Goal: Task Accomplishment & Management: Use online tool/utility

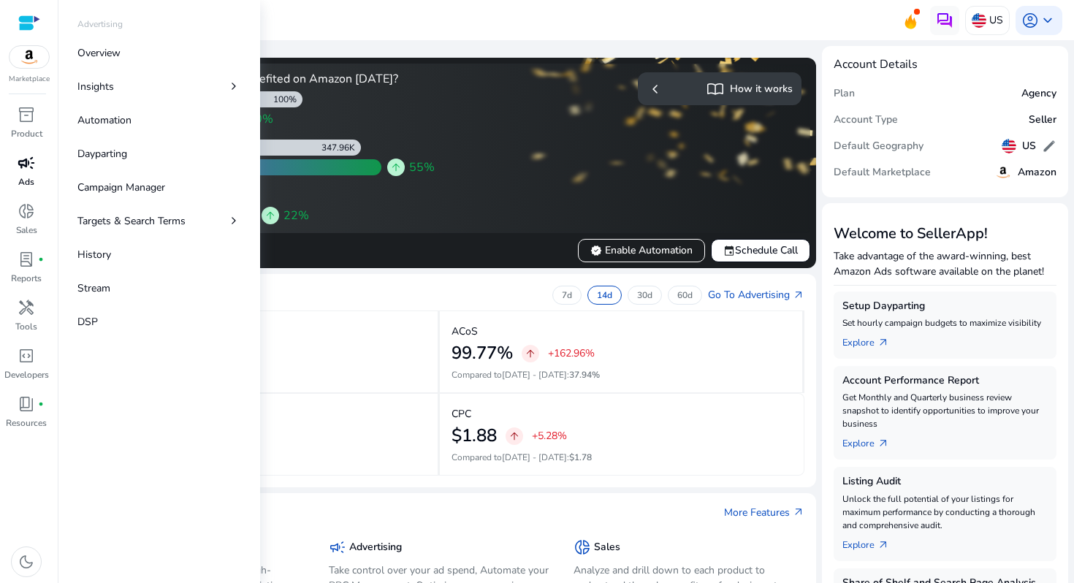
click at [18, 172] on span "campaign" at bounding box center [27, 163] width 18 height 18
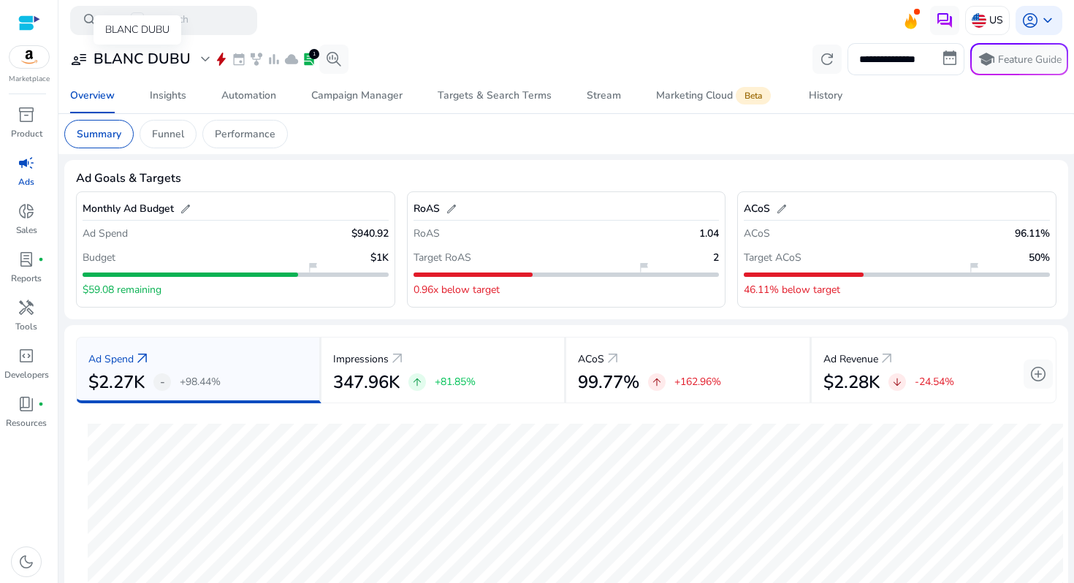
click at [187, 58] on h3 "BLANC DUBU" at bounding box center [141, 59] width 97 height 18
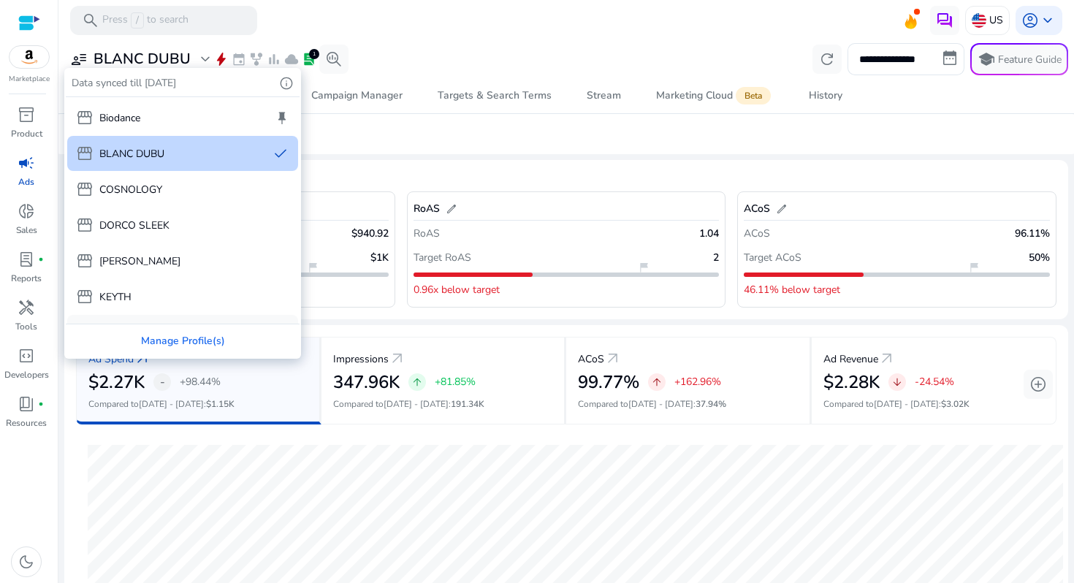
scroll to position [99, 0]
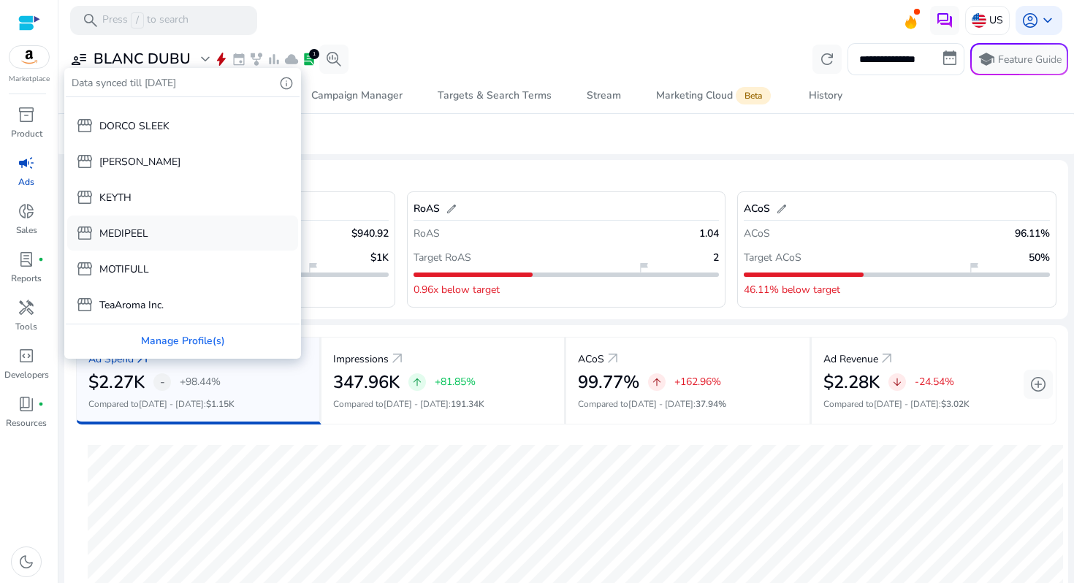
click at [174, 248] on div "storefront MEDIPEEL" at bounding box center [182, 232] width 231 height 35
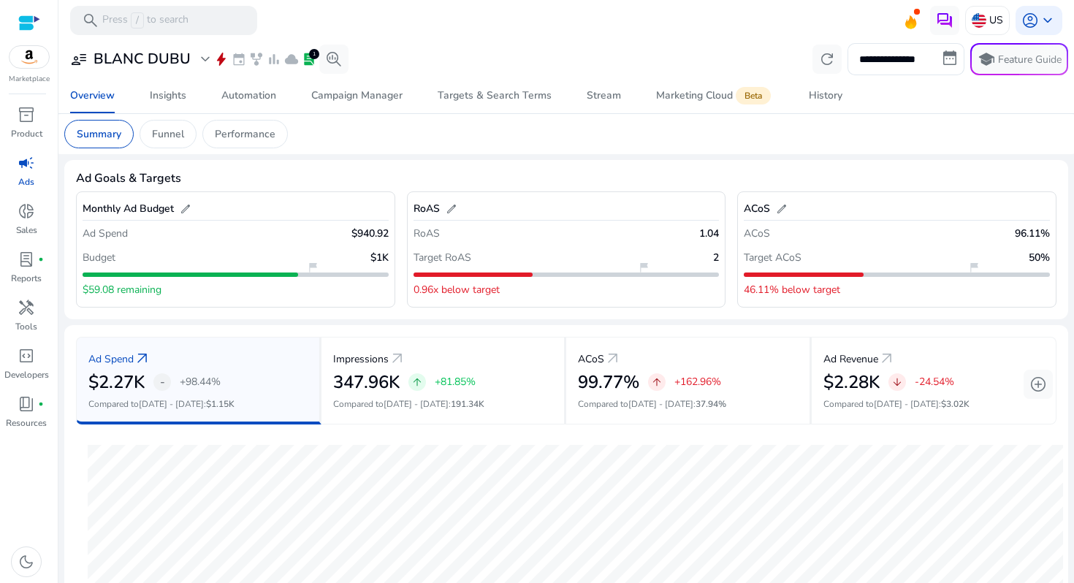
scroll to position [28, 0]
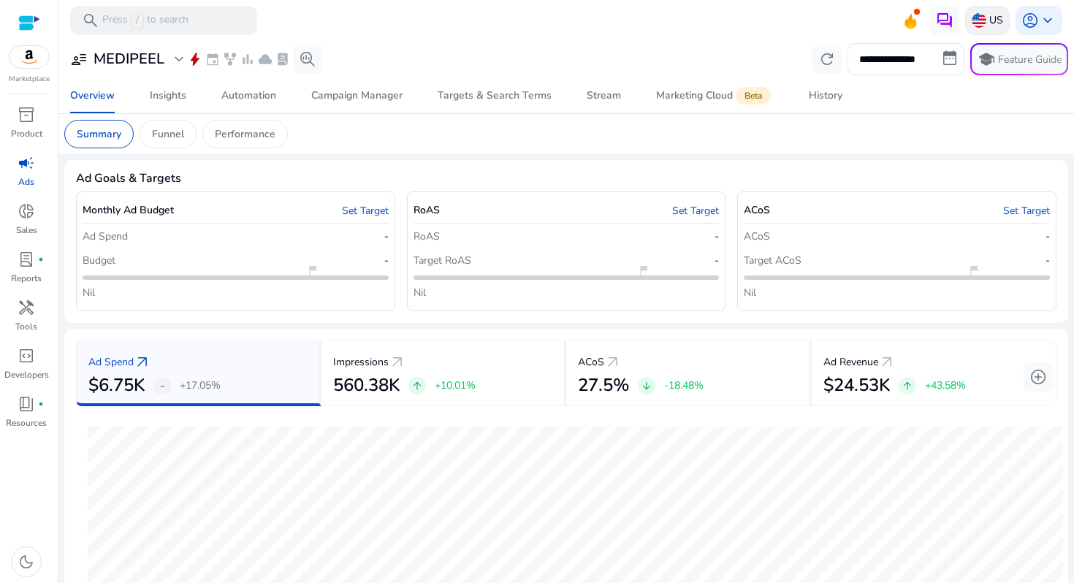
click at [998, 18] on div "US" at bounding box center [987, 20] width 45 height 29
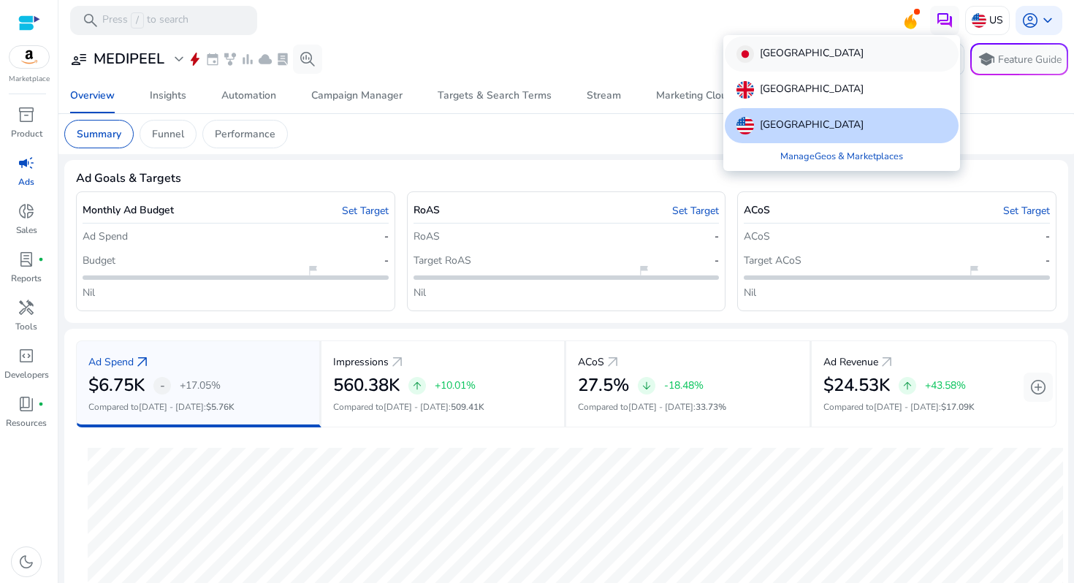
click at [770, 61] on p "[GEOGRAPHIC_DATA]" at bounding box center [811, 54] width 104 height 18
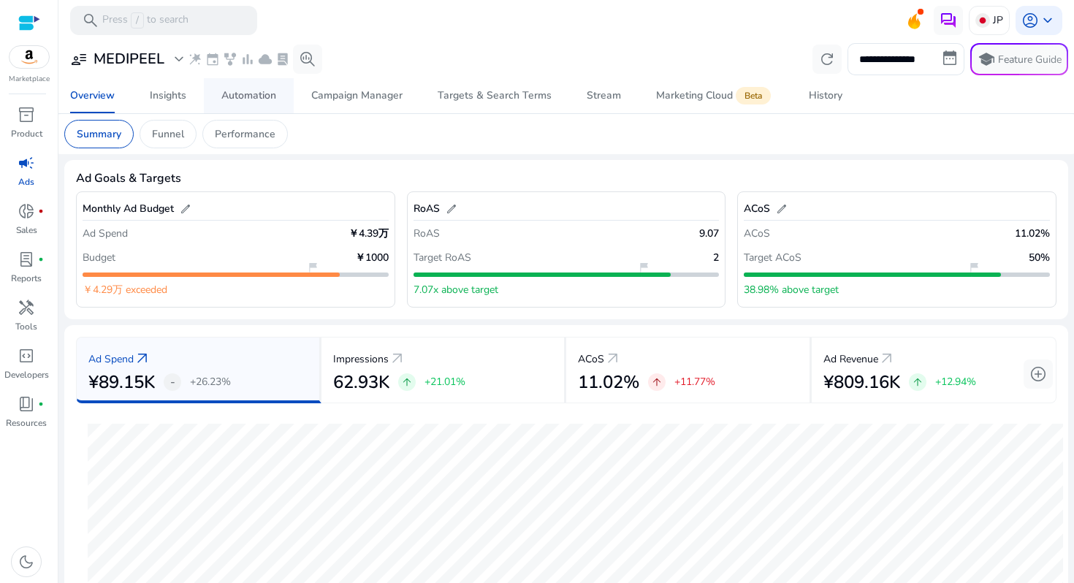
click at [237, 104] on span "Automation" at bounding box center [248, 95] width 55 height 35
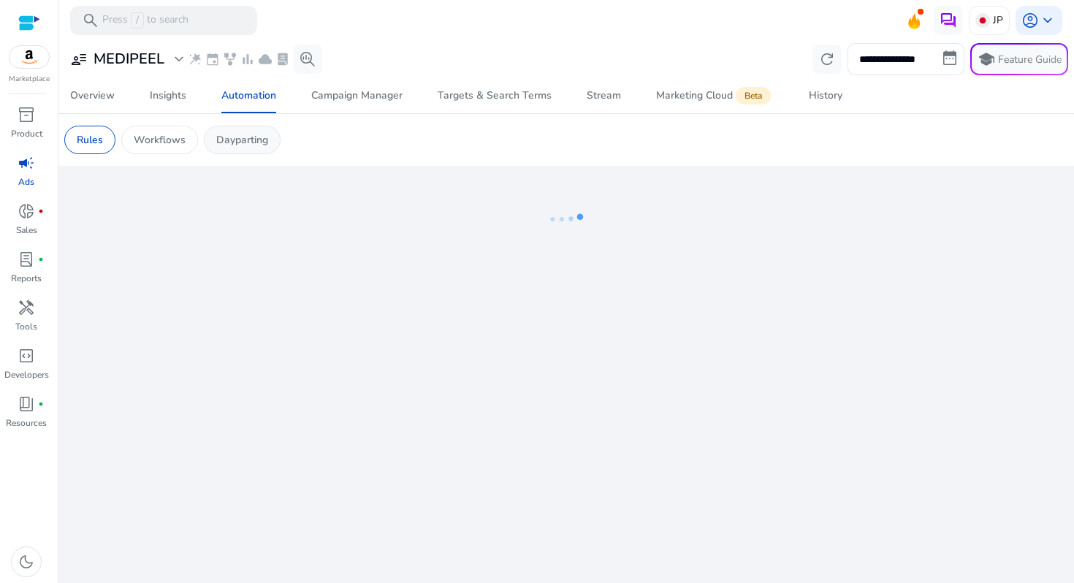
click at [271, 139] on div "Dayparting" at bounding box center [242, 140] width 77 height 28
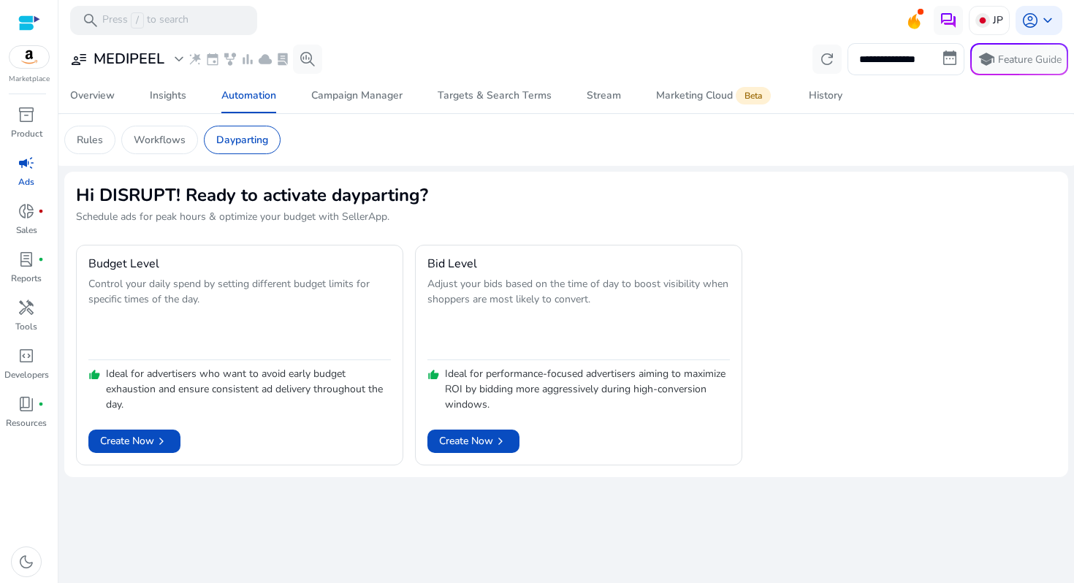
click at [271, 139] on div "Dayparting" at bounding box center [242, 140] width 77 height 28
click at [187, 142] on div "Workflows" at bounding box center [159, 140] width 77 height 28
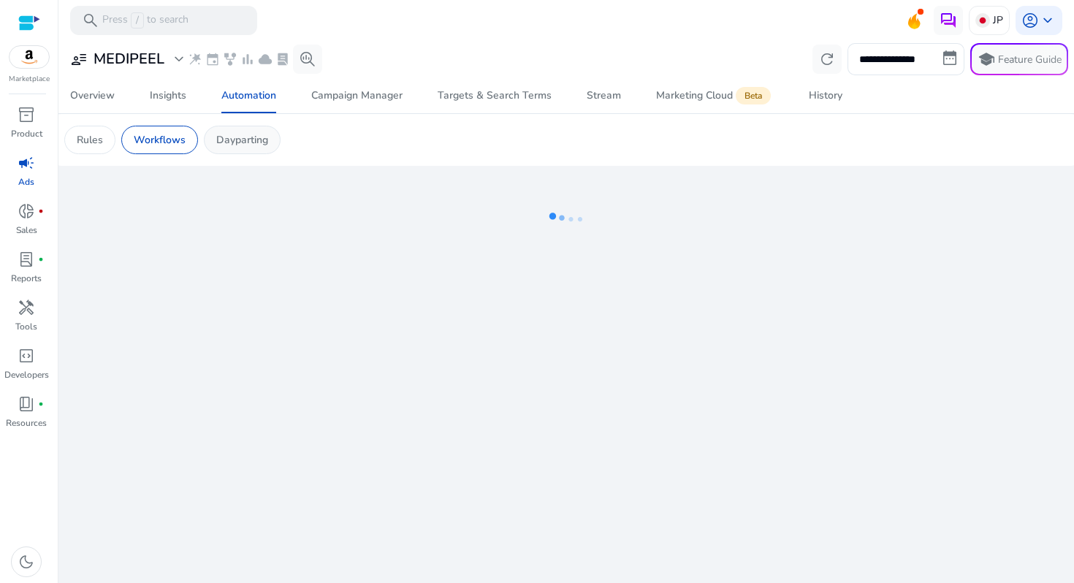
click at [235, 137] on p "Dayparting" at bounding box center [242, 139] width 52 height 15
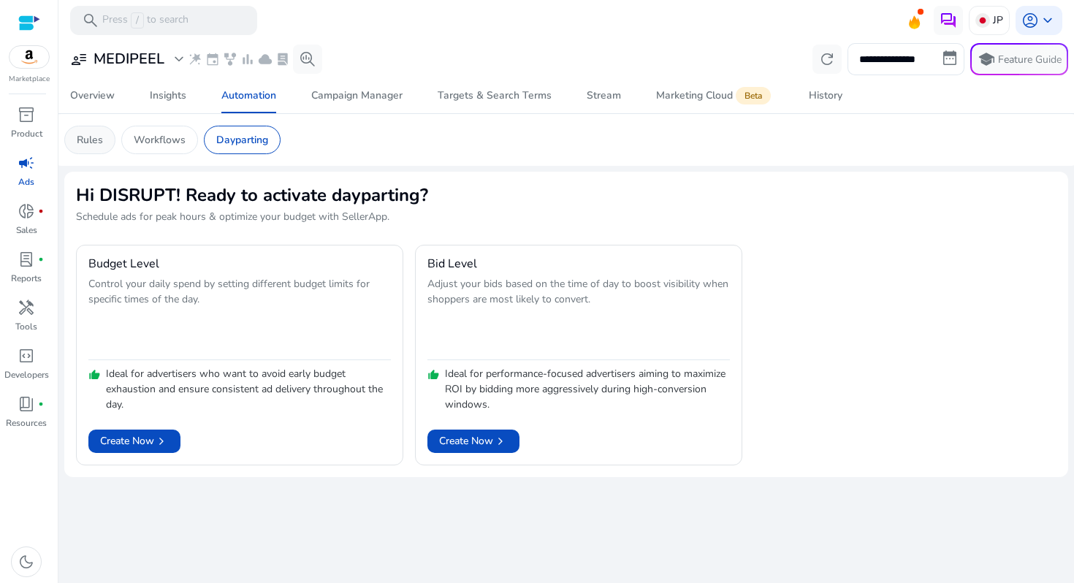
click at [97, 139] on p "Rules" at bounding box center [90, 139] width 26 height 15
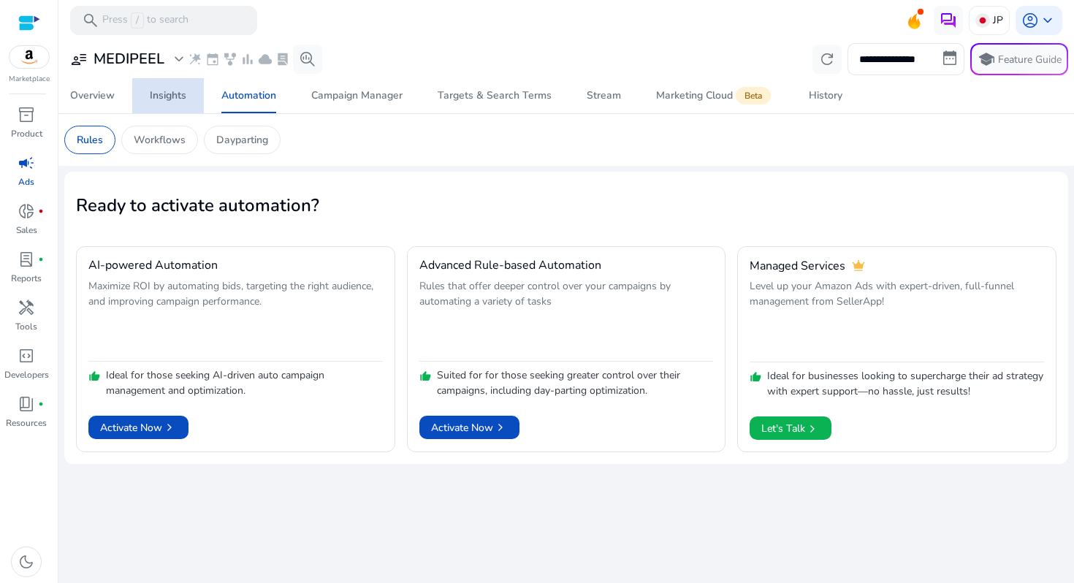
click at [189, 93] on link "Insights" at bounding box center [168, 95] width 72 height 35
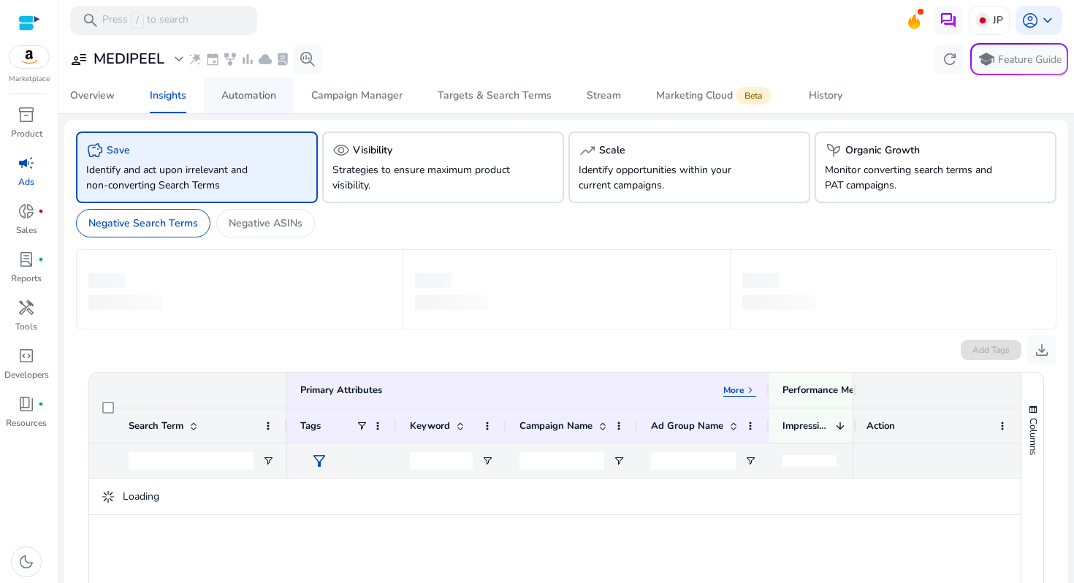
click at [260, 100] on div "Automation" at bounding box center [248, 96] width 55 height 10
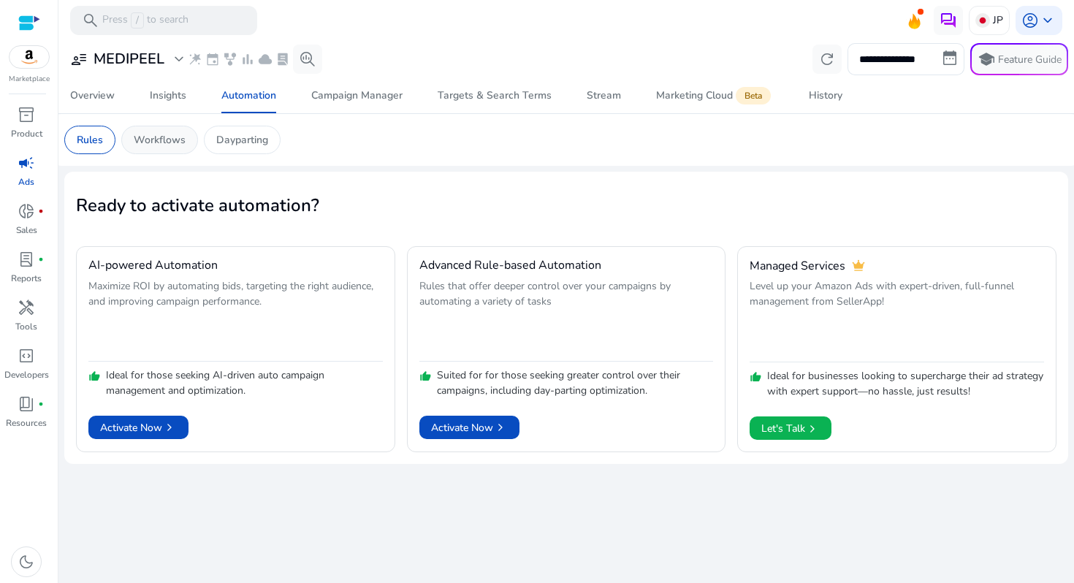
click at [158, 142] on p "Workflows" at bounding box center [160, 139] width 52 height 15
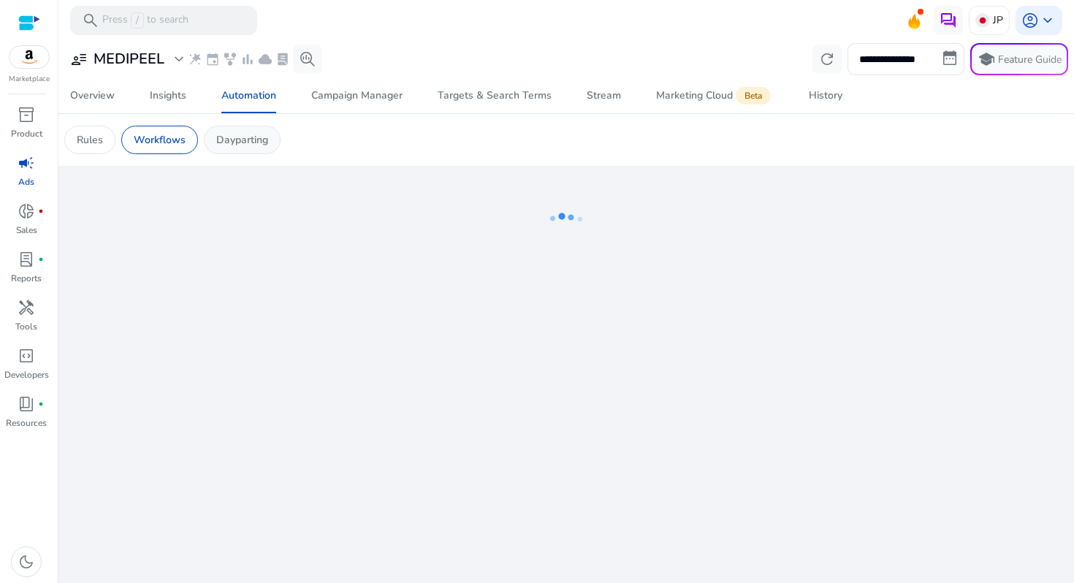
click at [237, 134] on p "Dayparting" at bounding box center [242, 139] width 52 height 15
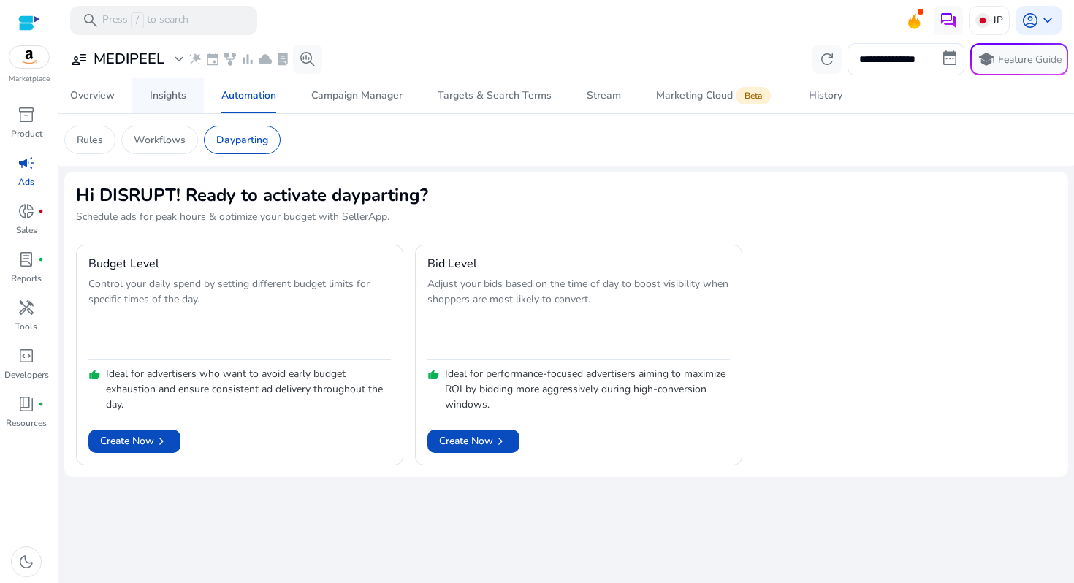
click at [178, 101] on div "Insights" at bounding box center [168, 96] width 37 height 10
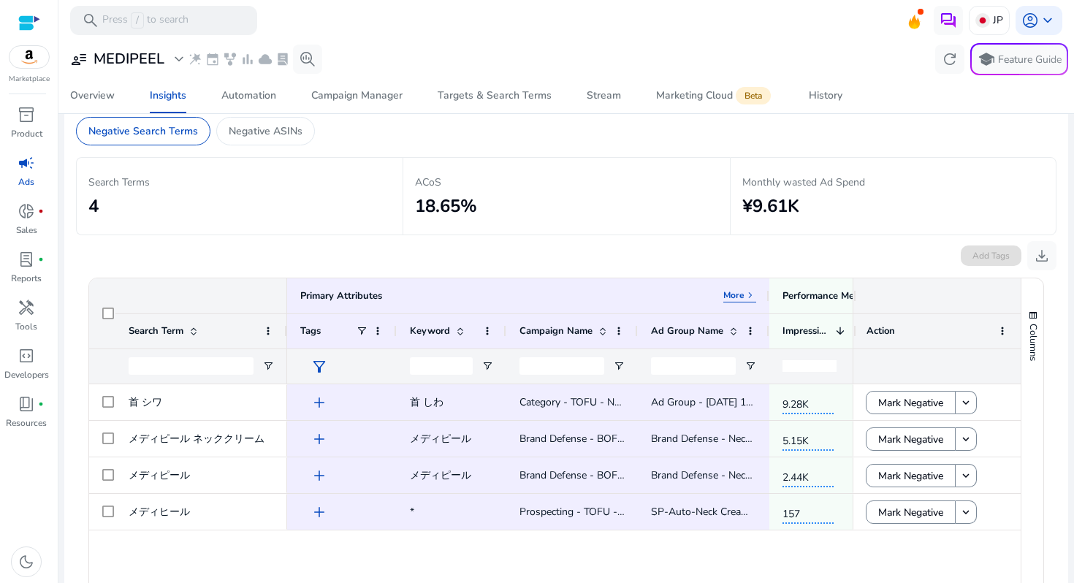
scroll to position [104, 0]
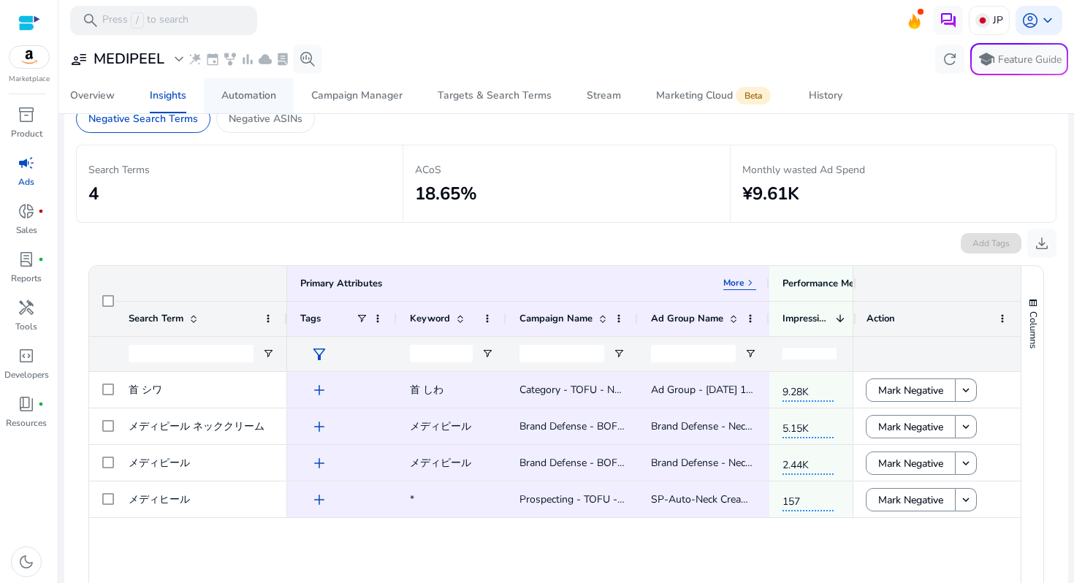
click at [270, 93] on div "Automation" at bounding box center [248, 96] width 55 height 10
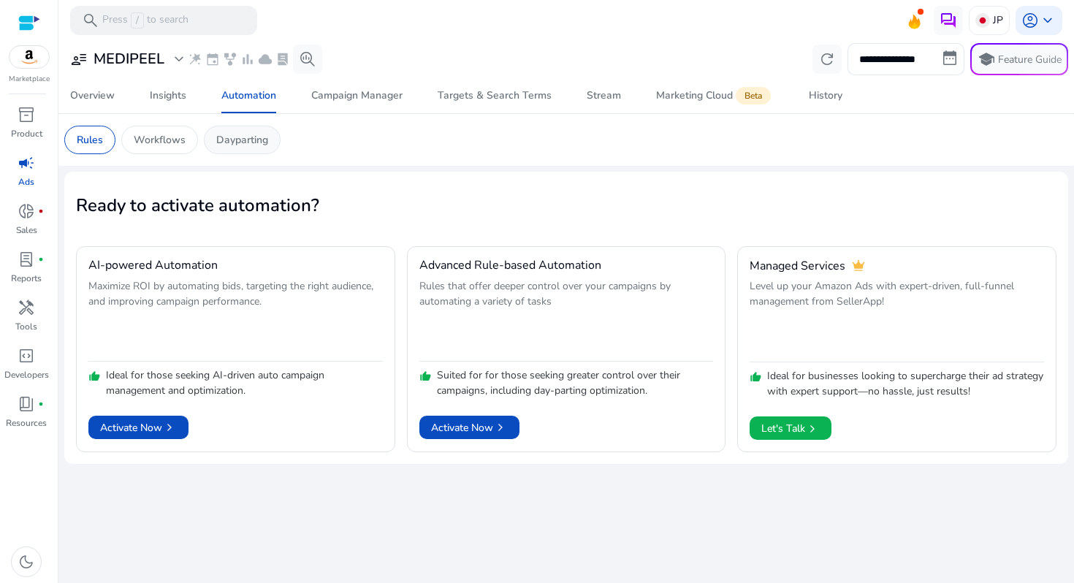
click at [275, 139] on div "Dayparting" at bounding box center [242, 140] width 77 height 28
